Goal: Information Seeking & Learning: Learn about a topic

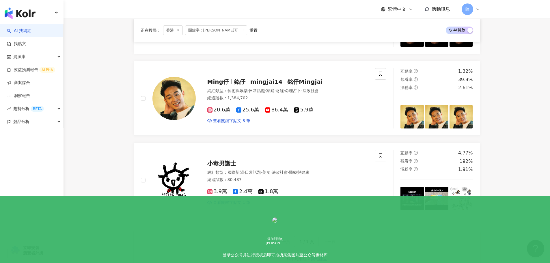
scroll to position [587, 0]
click at [285, 83] on div at bounding box center [285, 81] width 0 height 5
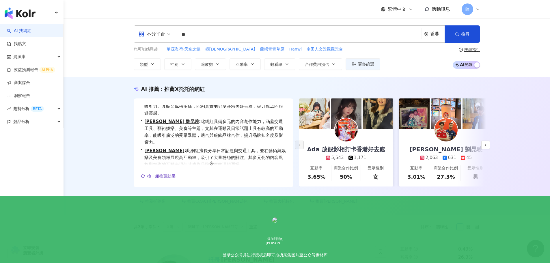
scroll to position [13, 0]
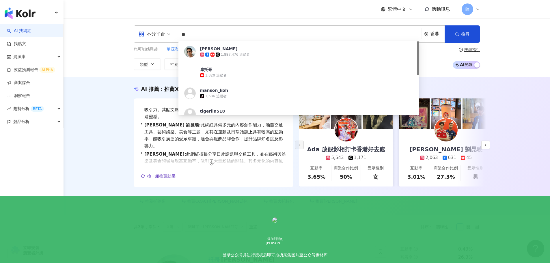
drag, startPoint x: 203, startPoint y: 34, endPoint x: 173, endPoint y: 34, distance: 29.7
click at [173, 34] on div "不分平台 ** 香港 搜尋 9fa09dbc-adb7-4a81-92c4-867f1b32f1e7 托哥torres 1,887,476 追蹤者 摩托哥 1…" at bounding box center [307, 33] width 347 height 17
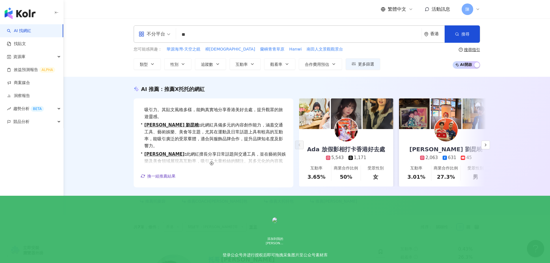
type input "*"
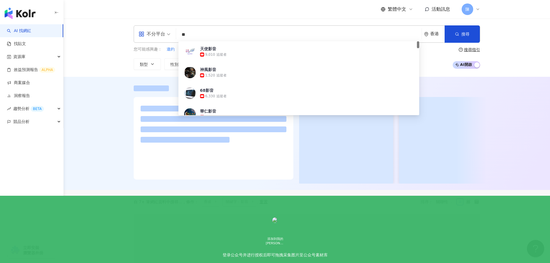
click at [120, 122] on div at bounding box center [307, 133] width 487 height 113
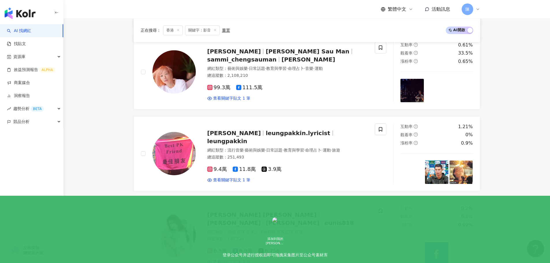
scroll to position [316, 0]
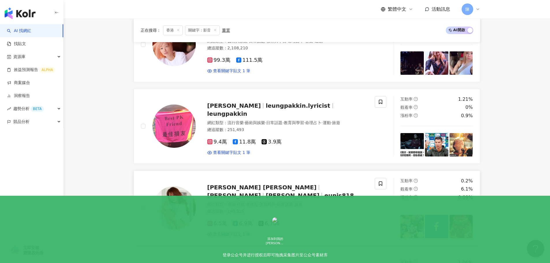
click at [224, 224] on span "6.5萬" at bounding box center [217, 224] width 20 height 6
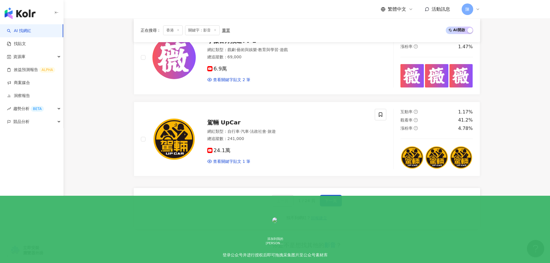
scroll to position [1095, 0]
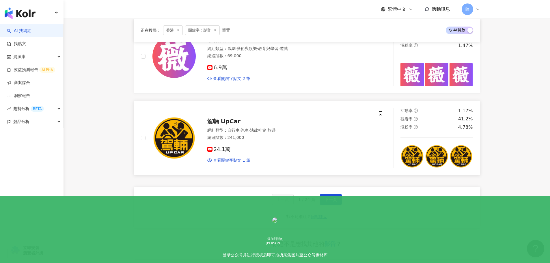
click at [239, 135] on div "總追蹤數 ： 241,000" at bounding box center [287, 138] width 161 height 6
click at [334, 197] on span "下一頁" at bounding box center [331, 199] width 12 height 5
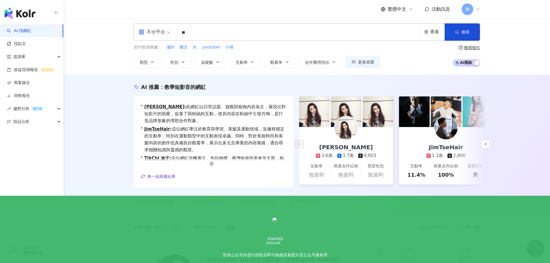
scroll to position [0, 0]
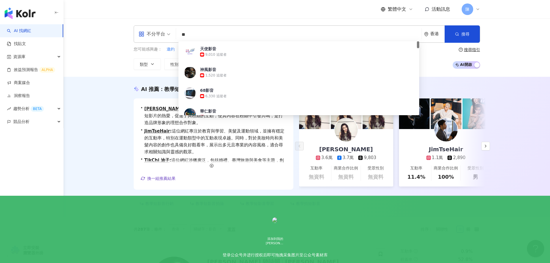
drag, startPoint x: 200, startPoint y: 36, endPoint x: 179, endPoint y: 36, distance: 21.7
click at [179, 36] on input "**" at bounding box center [298, 34] width 241 height 11
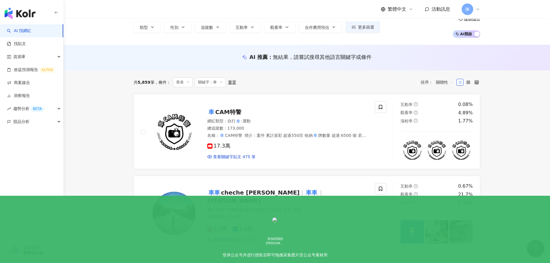
scroll to position [29, 0]
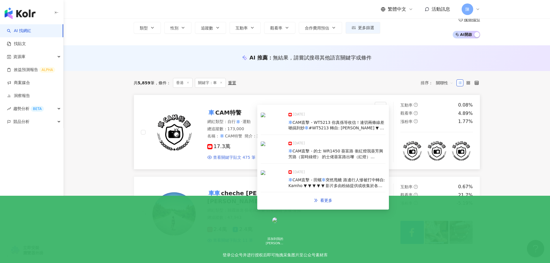
type input "*"
click at [235, 159] on span "查看關鍵字貼文 475 筆" at bounding box center [234, 158] width 43 height 6
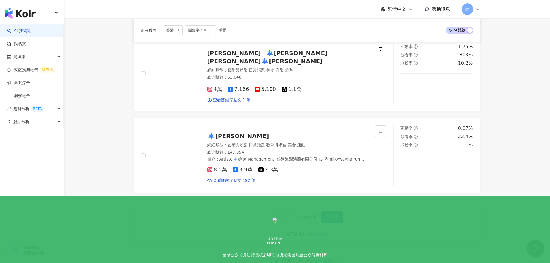
scroll to position [922, 0]
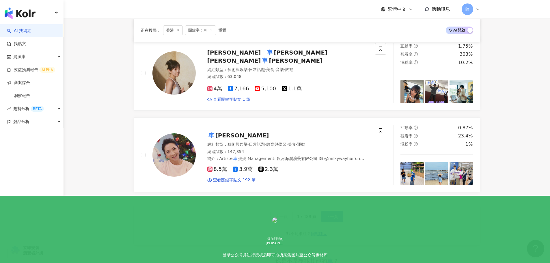
click at [327, 219] on span "下一頁" at bounding box center [332, 216] width 12 height 5
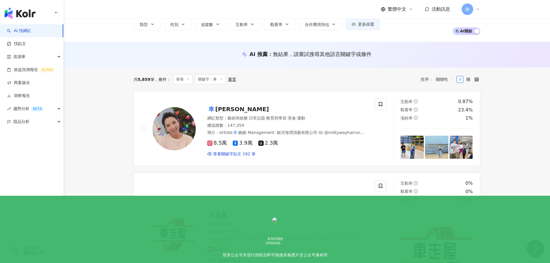
scroll to position [32, 0]
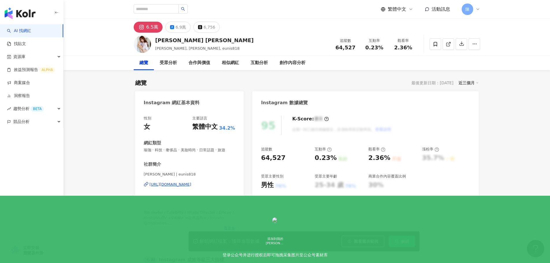
click at [179, 184] on div "https://www.instagram.com/eunis818/" at bounding box center [171, 184] width 42 height 5
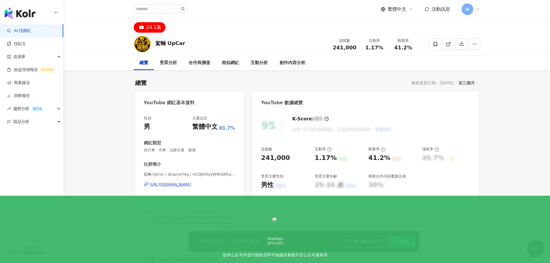
click at [191, 185] on div "[URL][DOMAIN_NAME]" at bounding box center [171, 184] width 42 height 5
